Goal: Task Accomplishment & Management: Manage account settings

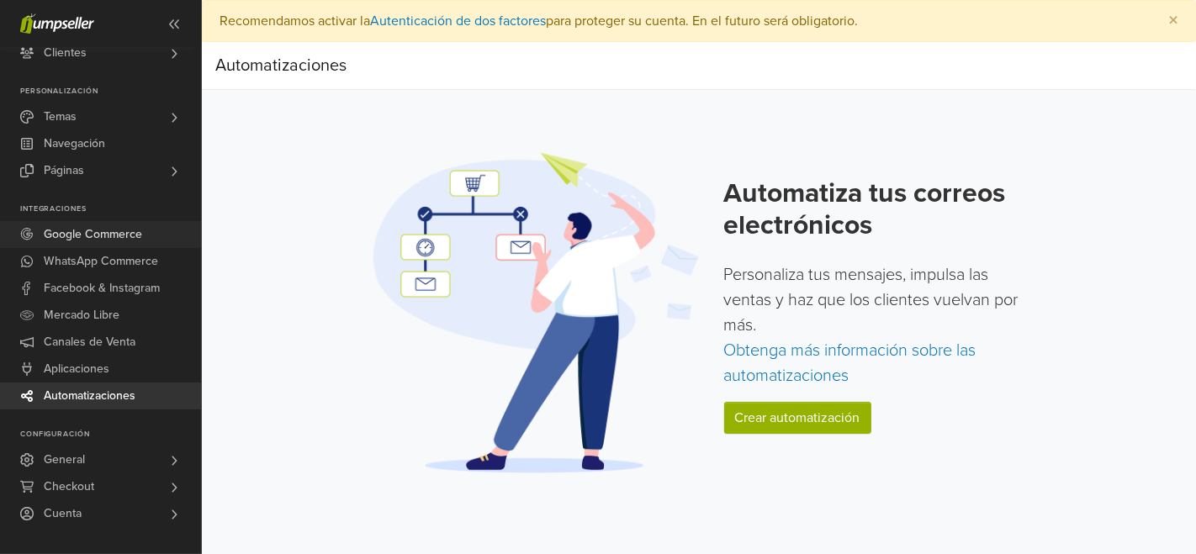
click at [129, 231] on span "Google Commerce" at bounding box center [93, 234] width 98 height 27
click at [133, 462] on link "General" at bounding box center [100, 459] width 201 height 27
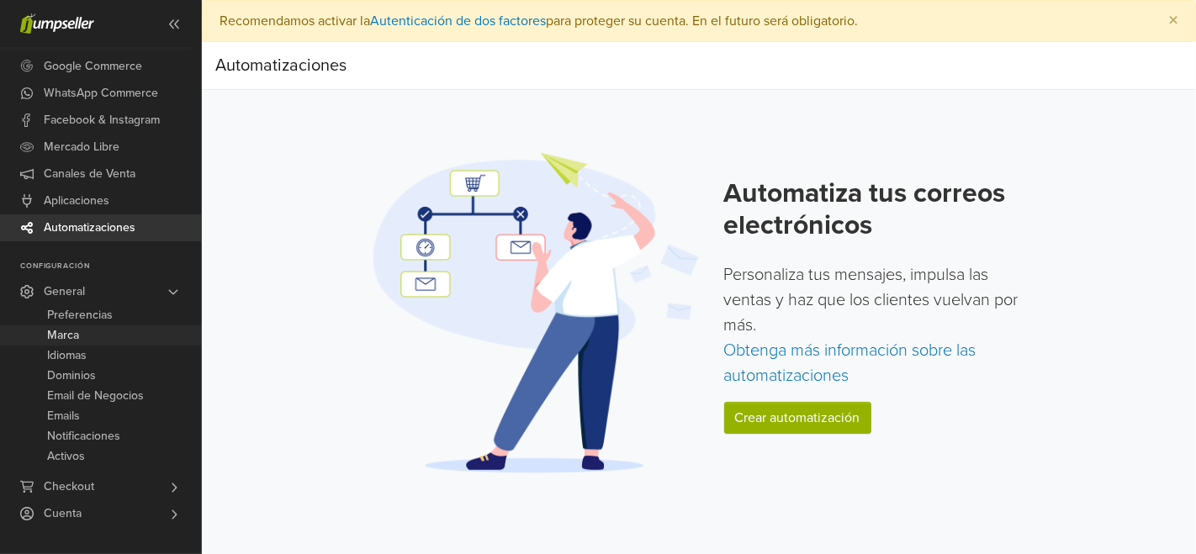
click at [77, 337] on span "Marca" at bounding box center [63, 335] width 32 height 20
